Goal: Task Accomplishment & Management: Manage account settings

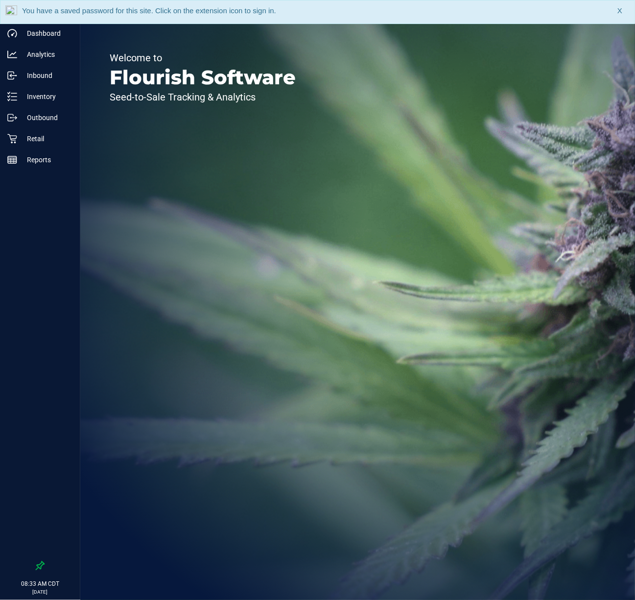
click at [620, 12] on span "X" at bounding box center [620, 10] width 5 height 11
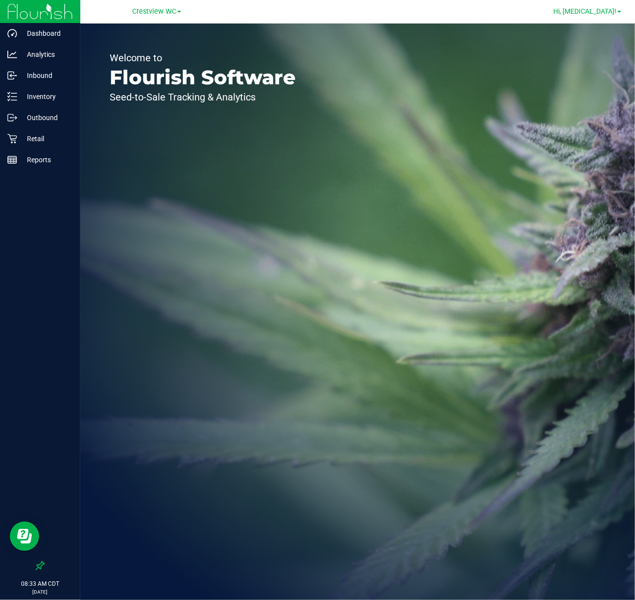
click at [606, 15] on span "Hi, [MEDICAL_DATA]!" at bounding box center [584, 11] width 63 height 8
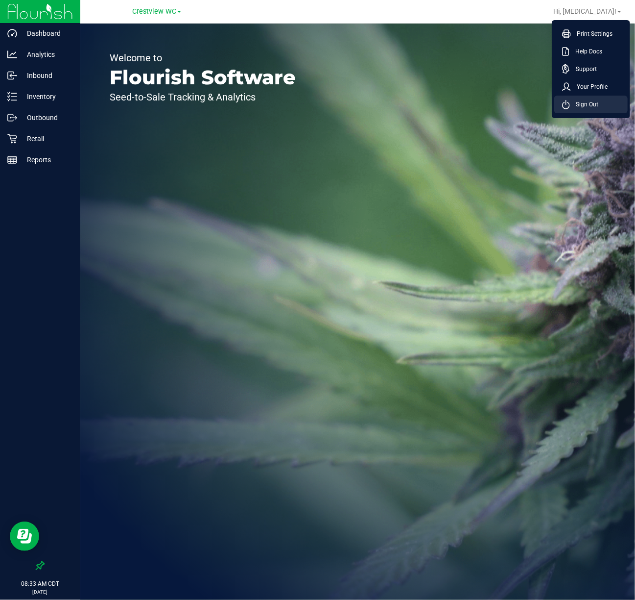
click at [590, 111] on li "Sign Out" at bounding box center [590, 105] width 73 height 18
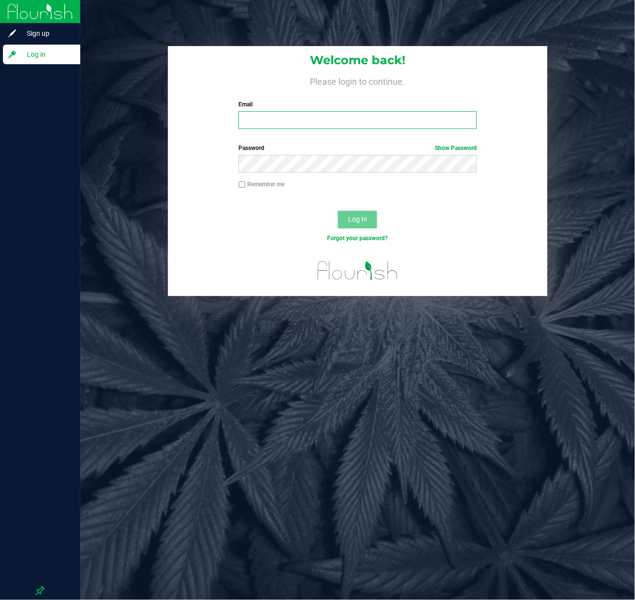
click at [424, 128] on input "Email" at bounding box center [358, 120] width 239 height 18
type input "[EMAIL_ADDRESS][DOMAIN_NAME]"
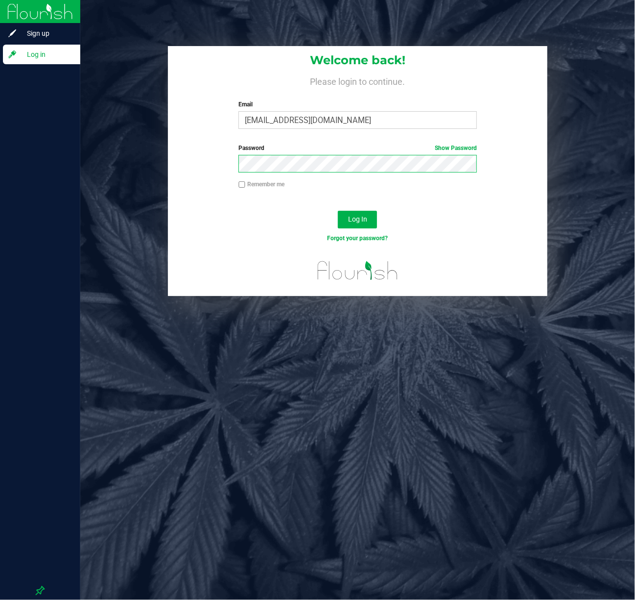
click at [338, 211] on button "Log In" at bounding box center [357, 220] width 39 height 18
